Goal: Register for event/course

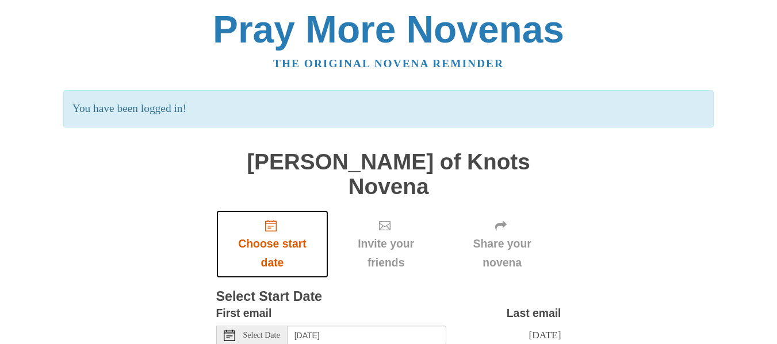
click at [269, 220] on icon "Choose start date" at bounding box center [270, 225] width 11 height 11
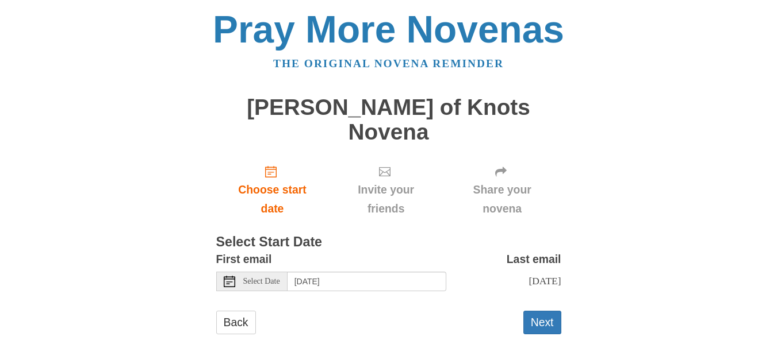
click at [248, 278] on span "Select Date" at bounding box center [261, 282] width 37 height 8
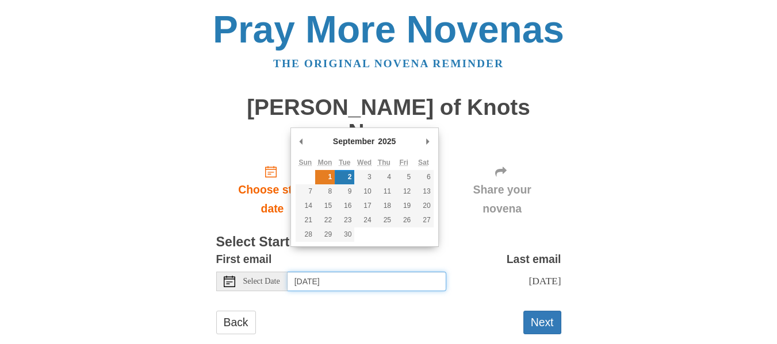
type input "Monday, September 1st"
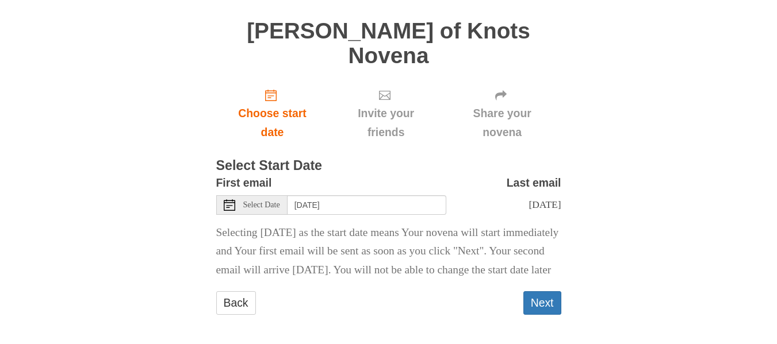
scroll to position [86, 0]
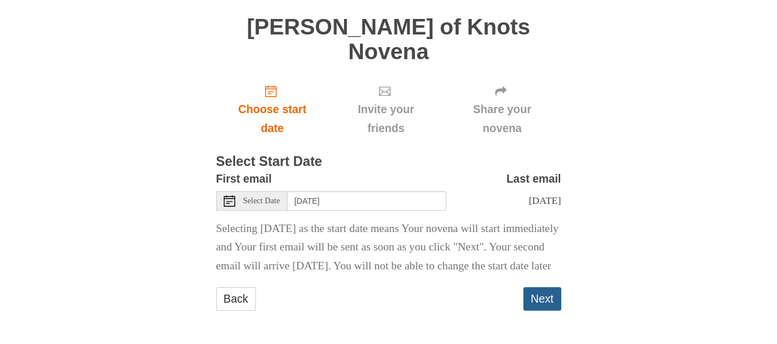
click at [535, 302] on button "Next" at bounding box center [542, 299] width 38 height 24
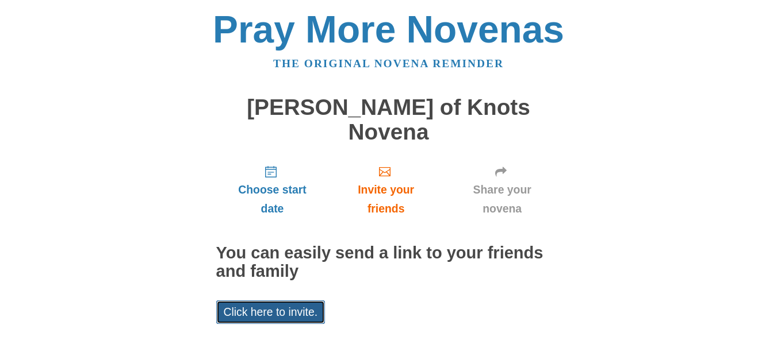
click at [281, 301] on link "Click here to invite." at bounding box center [270, 313] width 109 height 24
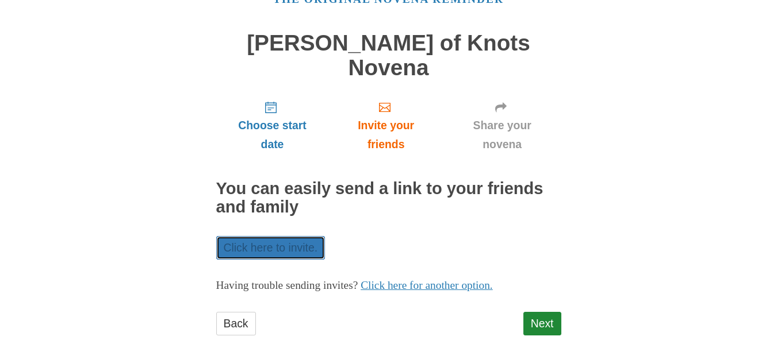
scroll to position [65, 0]
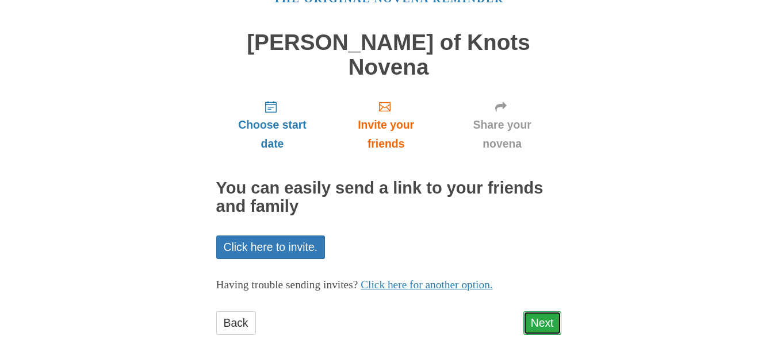
click at [547, 312] on link "Next" at bounding box center [542, 324] width 38 height 24
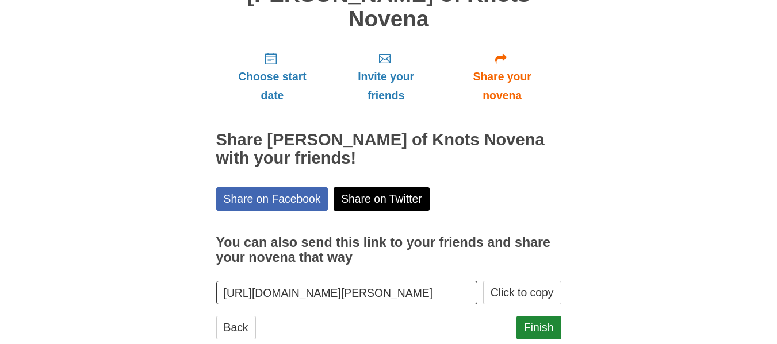
scroll to position [117, 0]
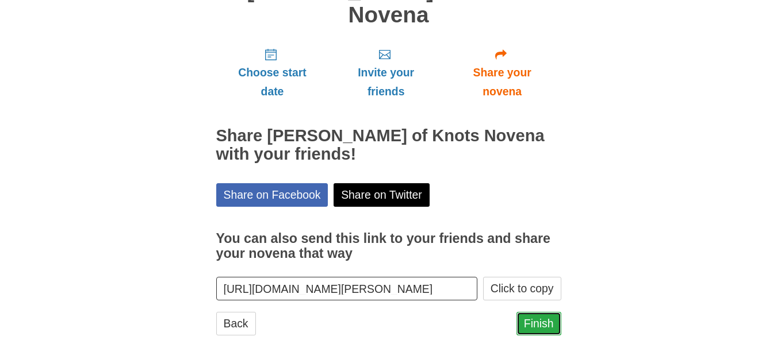
click at [541, 312] on link "Finish" at bounding box center [538, 324] width 45 height 24
